Goal: Task Accomplishment & Management: Manage account settings

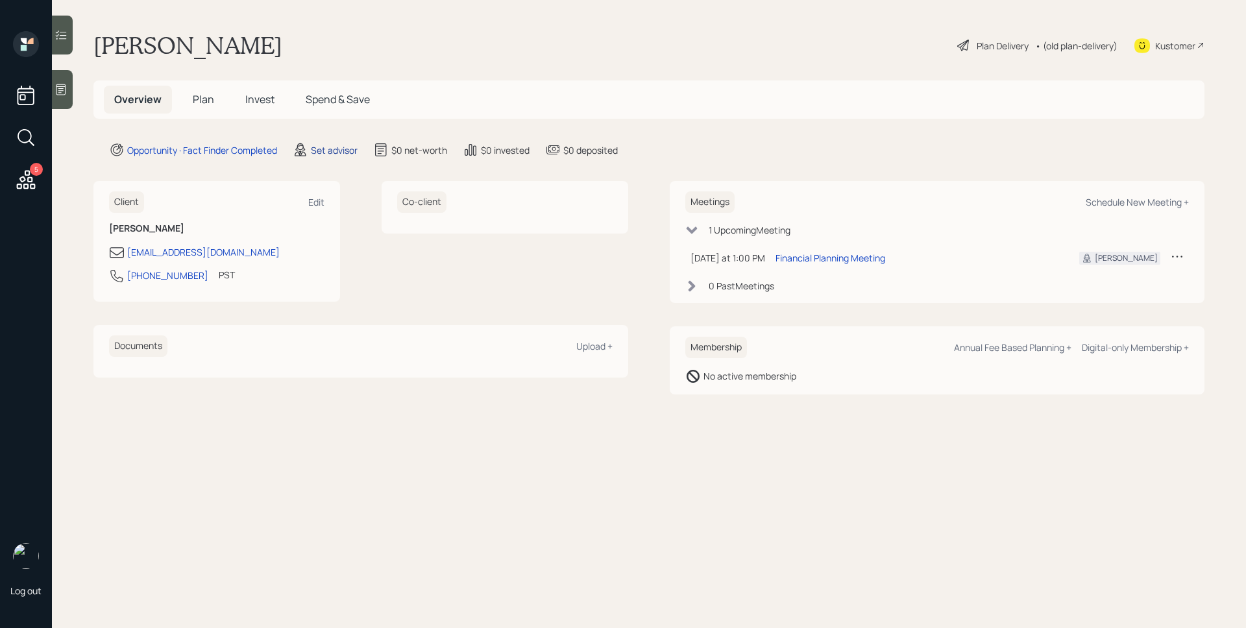
click at [345, 149] on div "Set advisor" at bounding box center [334, 150] width 47 height 14
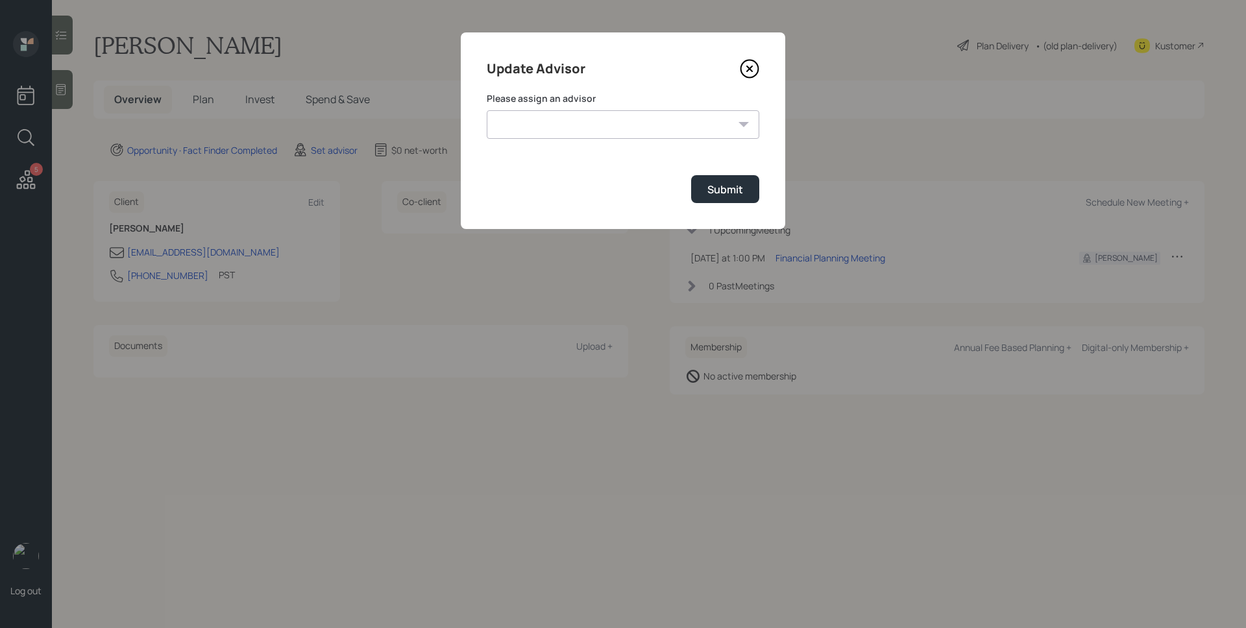
click at [555, 131] on select "[PERSON_NAME] [PERSON_NAME] [PERSON_NAME] End [PERSON_NAME] [PERSON_NAME] [PERS…" at bounding box center [623, 124] width 272 height 29
select select "d946c976-65aa-4529-ac9d-02c4f1114fc0"
click at [487, 110] on select "[PERSON_NAME] [PERSON_NAME] [PERSON_NAME] End [PERSON_NAME] [PERSON_NAME] [PERS…" at bounding box center [623, 124] width 272 height 29
click at [715, 193] on div "Submit" at bounding box center [725, 189] width 36 height 14
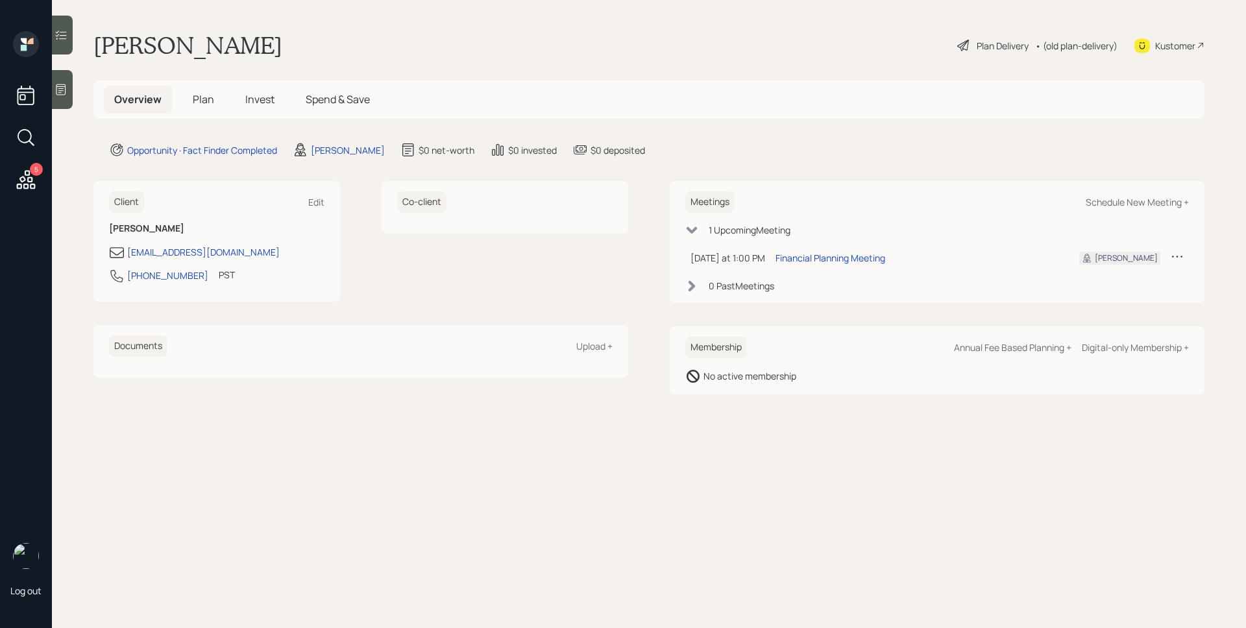
click at [64, 83] on icon at bounding box center [60, 89] width 13 height 13
